Goal: Navigation & Orientation: Go to known website

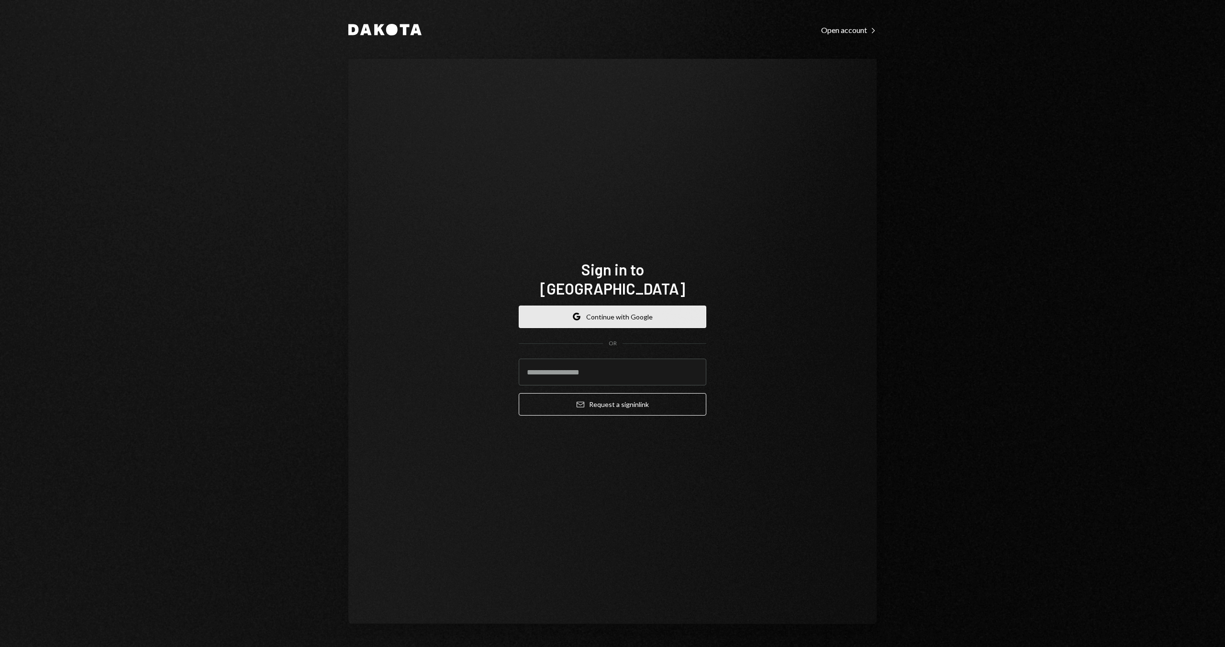
click at [660, 313] on button "Google Continue with Google" at bounding box center [613, 317] width 188 height 22
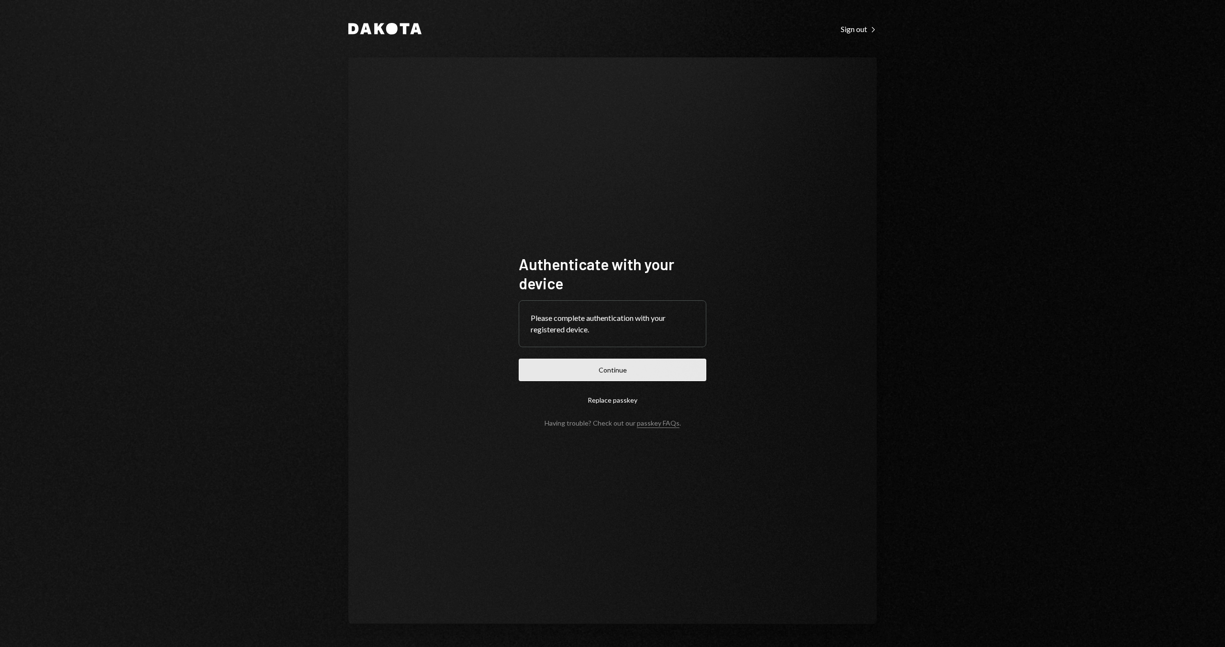
click at [541, 364] on button "Continue" at bounding box center [613, 370] width 188 height 22
